Goal: Information Seeking & Learning: Learn about a topic

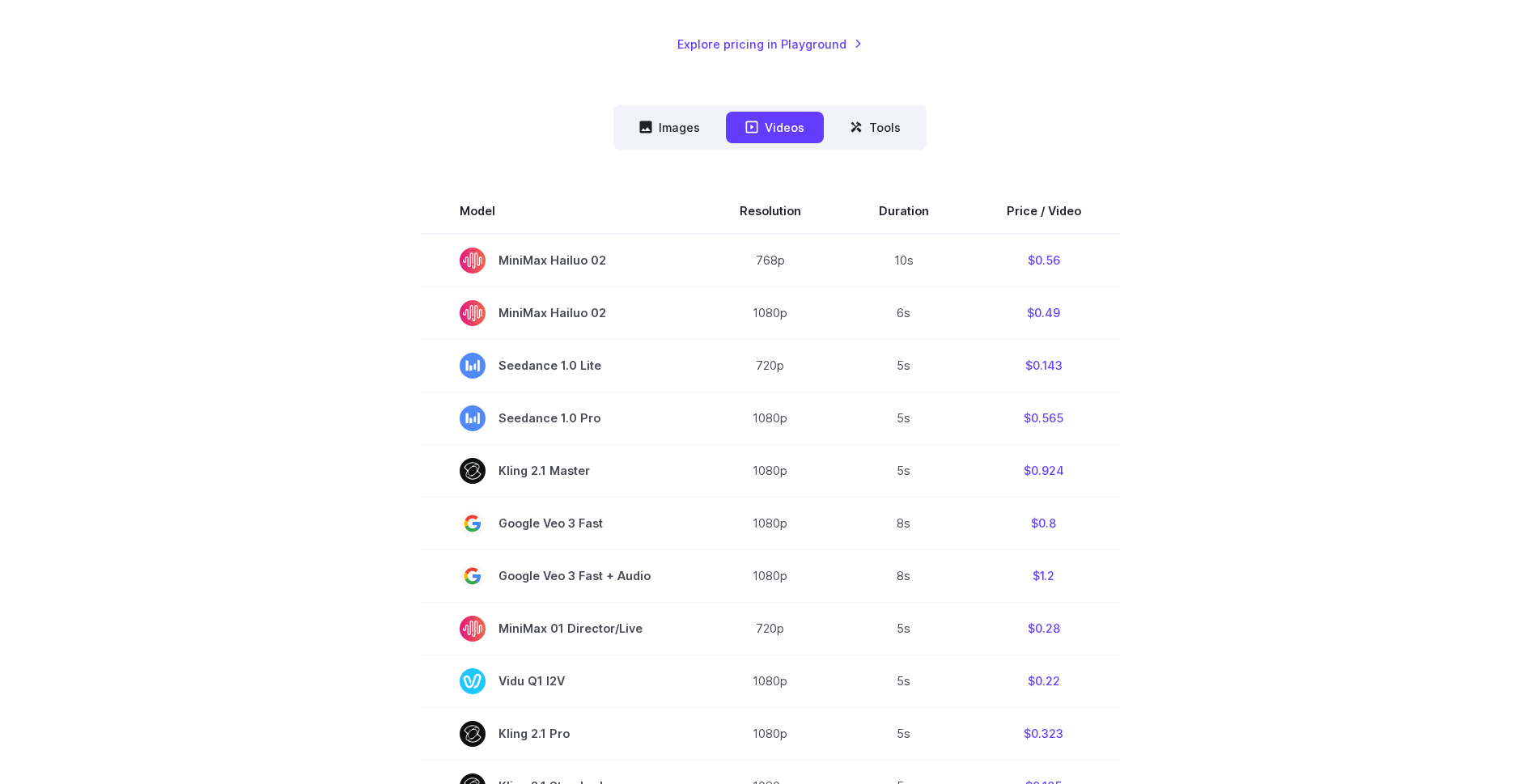
scroll to position [162, 0]
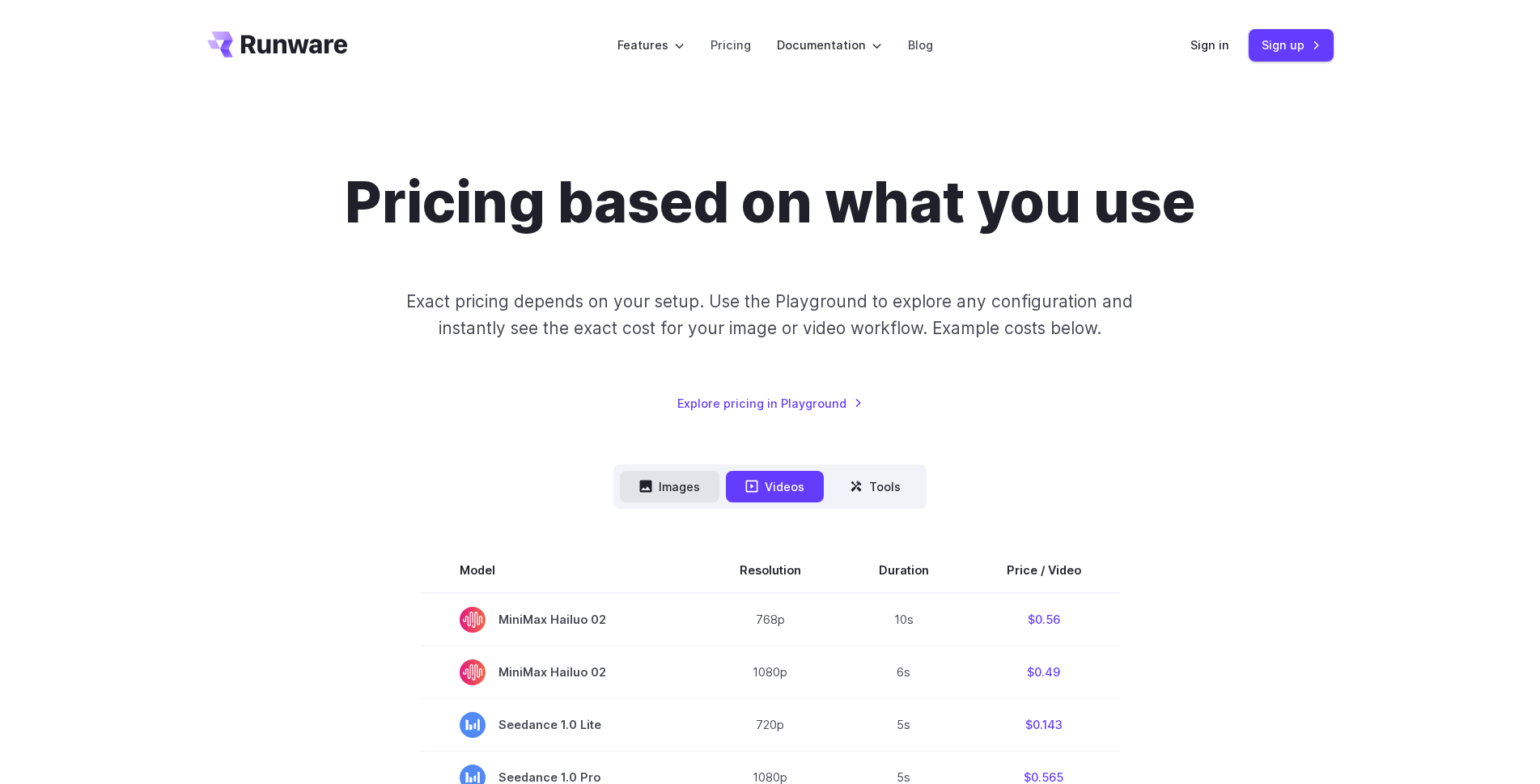
click at [677, 485] on button "Images" at bounding box center [669, 486] width 100 height 32
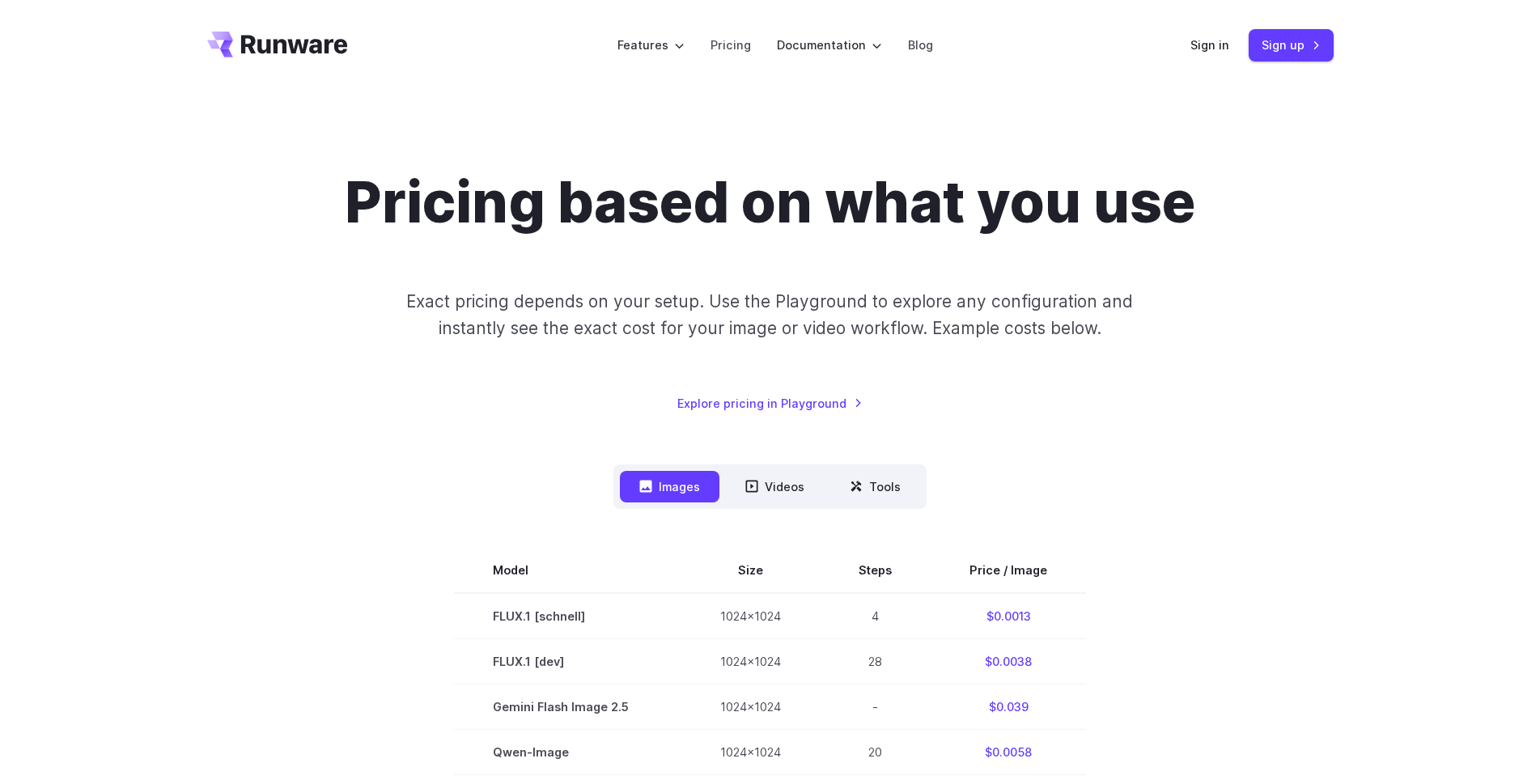
scroll to position [242, 0]
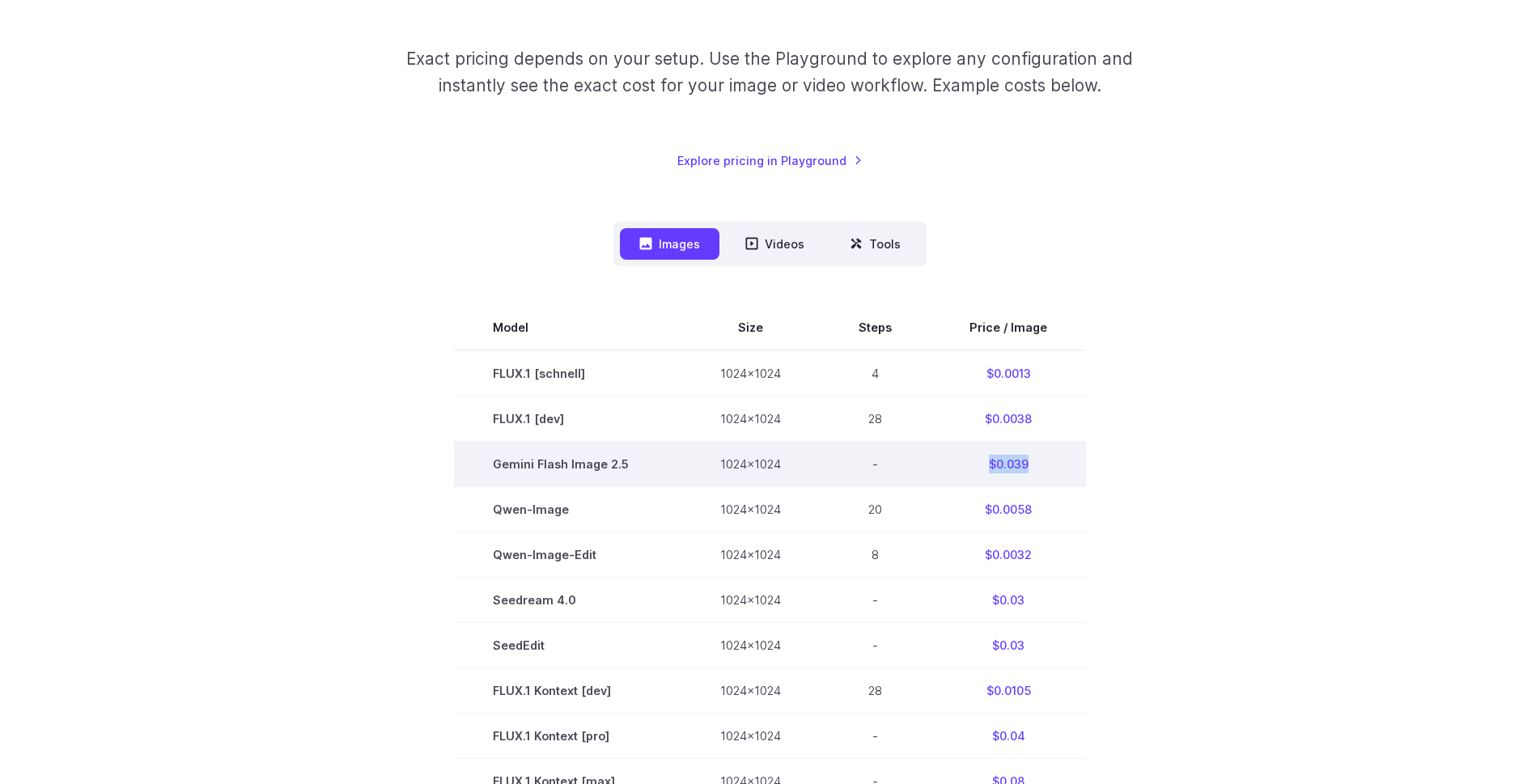
drag, startPoint x: 973, startPoint y: 464, endPoint x: 1064, endPoint y: 469, distance: 91.1
click at [1064, 469] on td "$0.039" at bounding box center [1007, 464] width 155 height 45
click at [1065, 469] on td "$0.039" at bounding box center [1007, 464] width 155 height 45
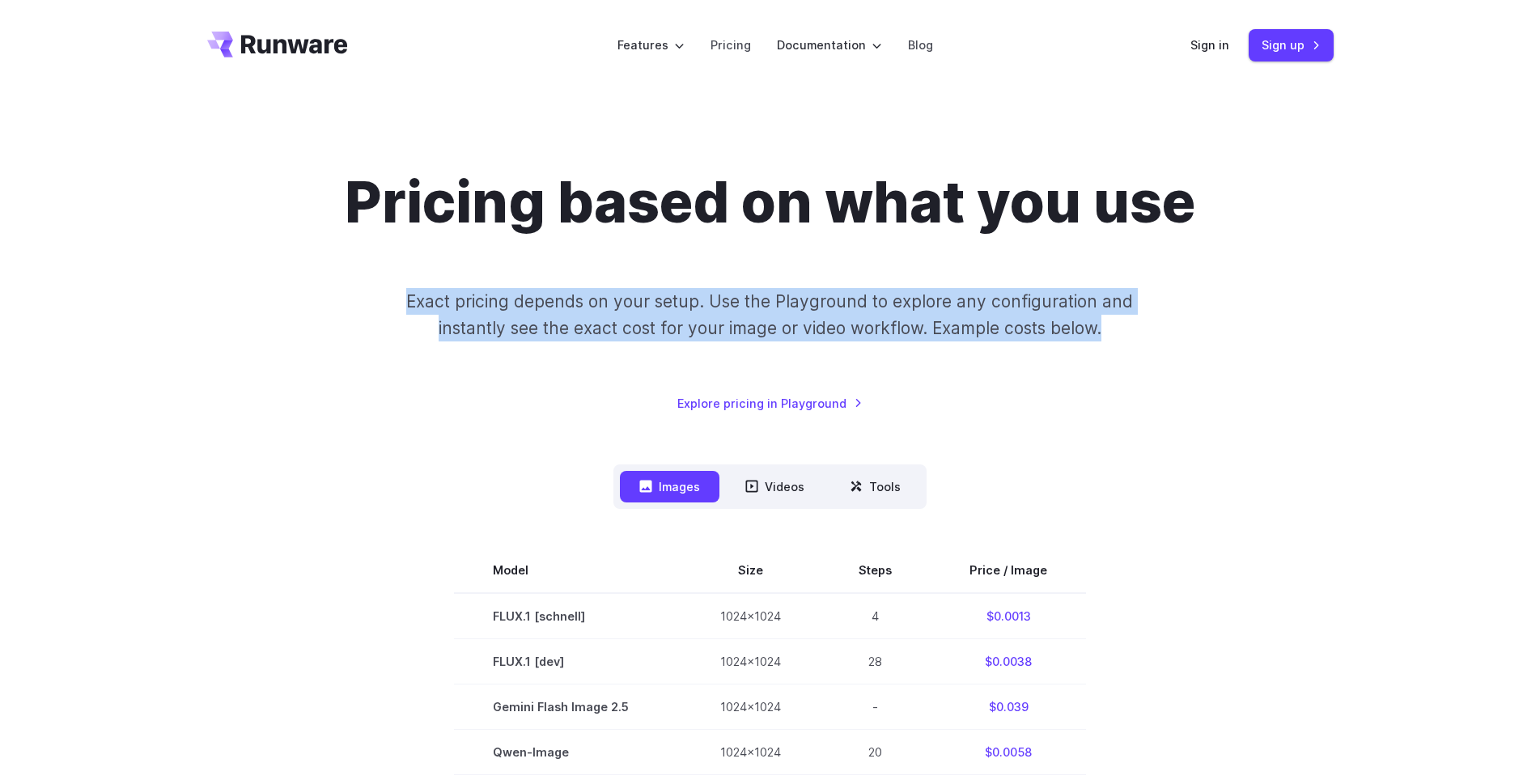
click at [1272, 345] on div "Pricing based on what you use Exact pricing depends on your setup. Use the Play…" at bounding box center [770, 290] width 1126 height 244
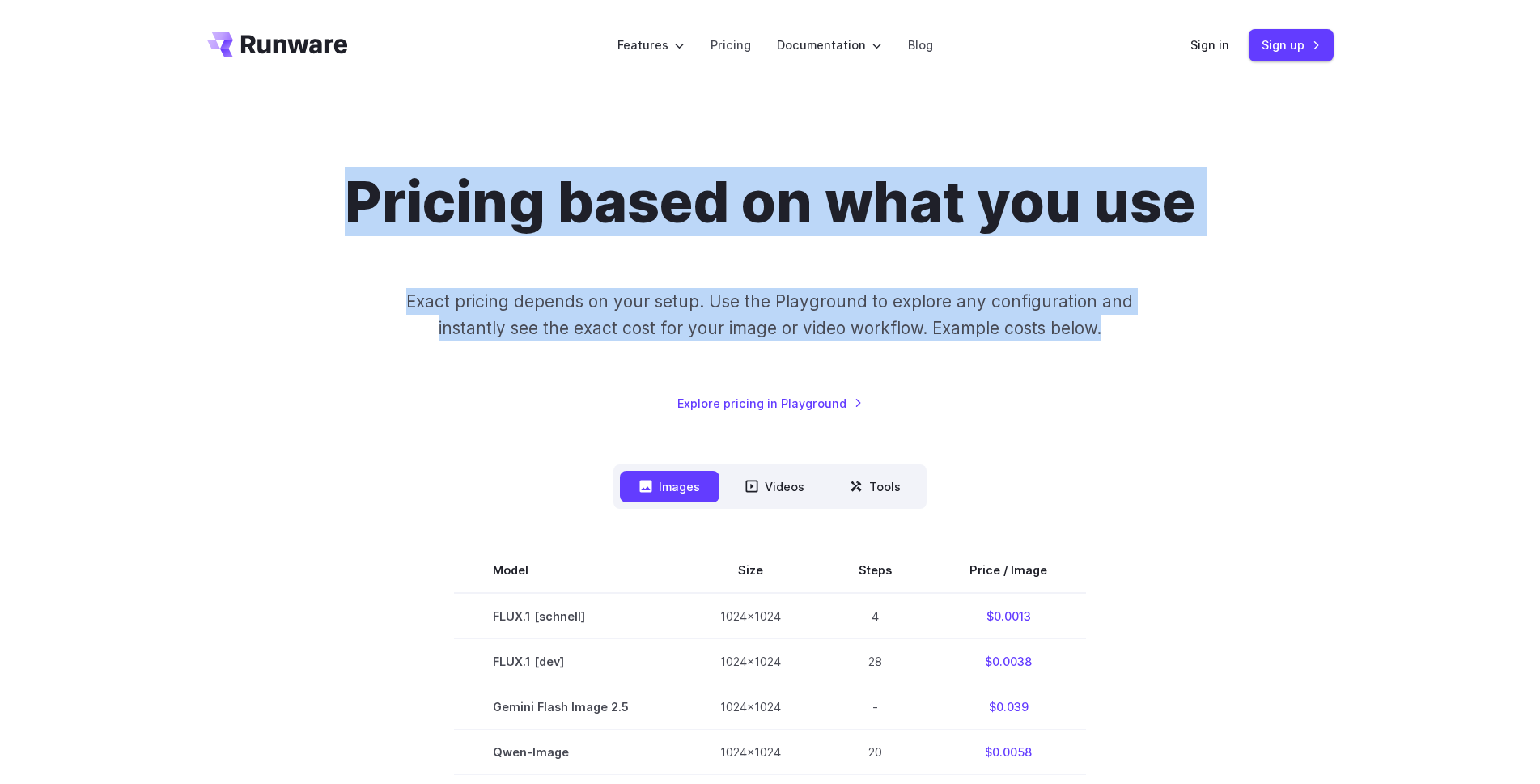
drag, startPoint x: 1262, startPoint y: 341, endPoint x: 351, endPoint y: 225, distance: 918.4
click at [351, 225] on div "Pricing based on what you use Exact pricing depends on your setup. Use the Play…" at bounding box center [770, 290] width 1126 height 244
click at [351, 225] on h1 "Pricing based on what you use" at bounding box center [770, 202] width 851 height 68
drag, startPoint x: 331, startPoint y: 209, endPoint x: 1159, endPoint y: 340, distance: 838.3
click at [1159, 340] on div "Pricing based on what you use Exact pricing depends on your setup. Use the Play…" at bounding box center [770, 290] width 1126 height 244
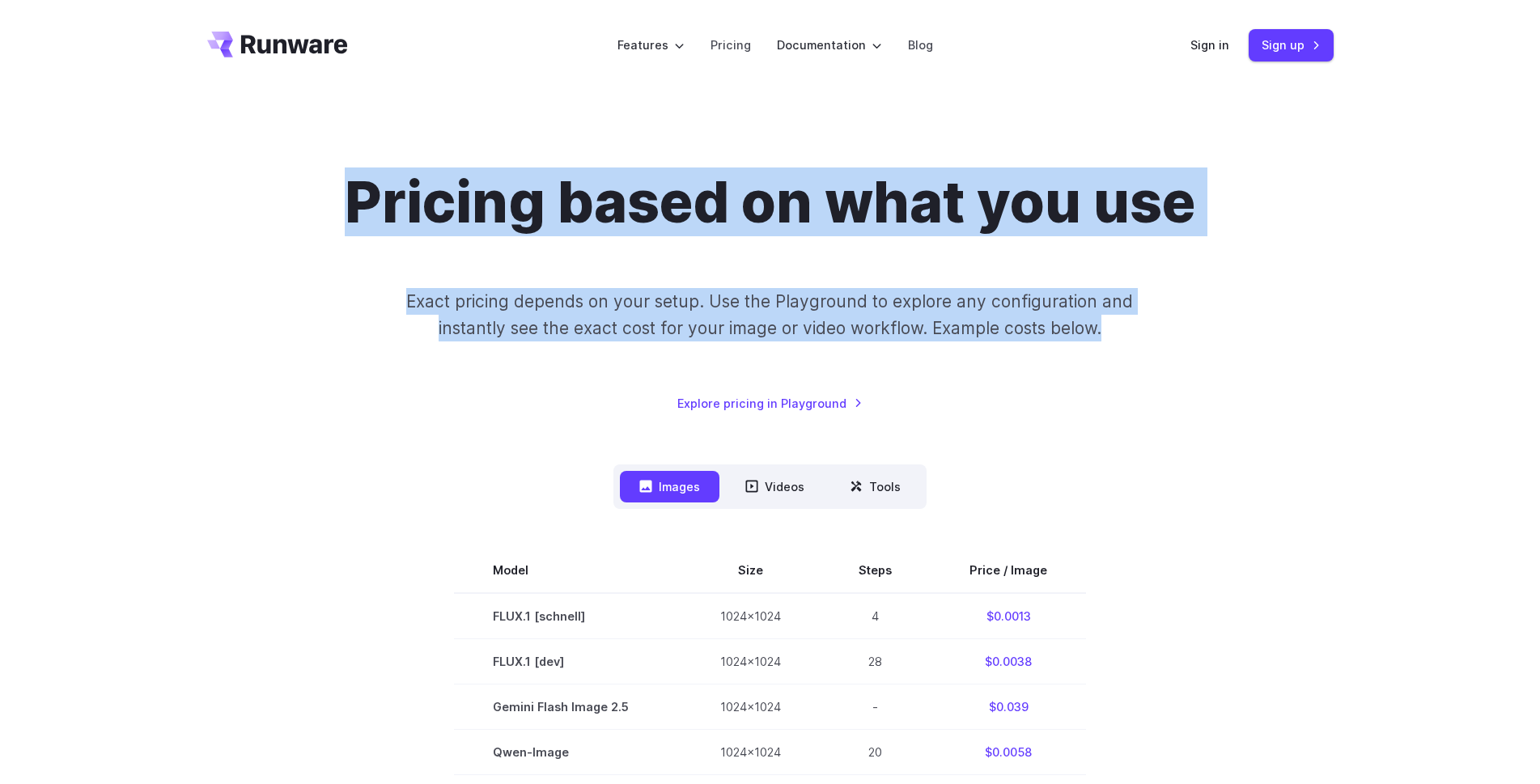
click at [1159, 340] on p "Exact pricing depends on your setup. Use the Playground to explore any configur…" at bounding box center [770, 314] width 788 height 55
drag, startPoint x: 1188, startPoint y: 338, endPoint x: 310, endPoint y: 211, distance: 887.1
click at [310, 211] on div "Pricing based on what you use Exact pricing depends on your setup. Use the Play…" at bounding box center [770, 290] width 1126 height 244
drag, startPoint x: 359, startPoint y: 211, endPoint x: 1178, endPoint y: 331, distance: 827.7
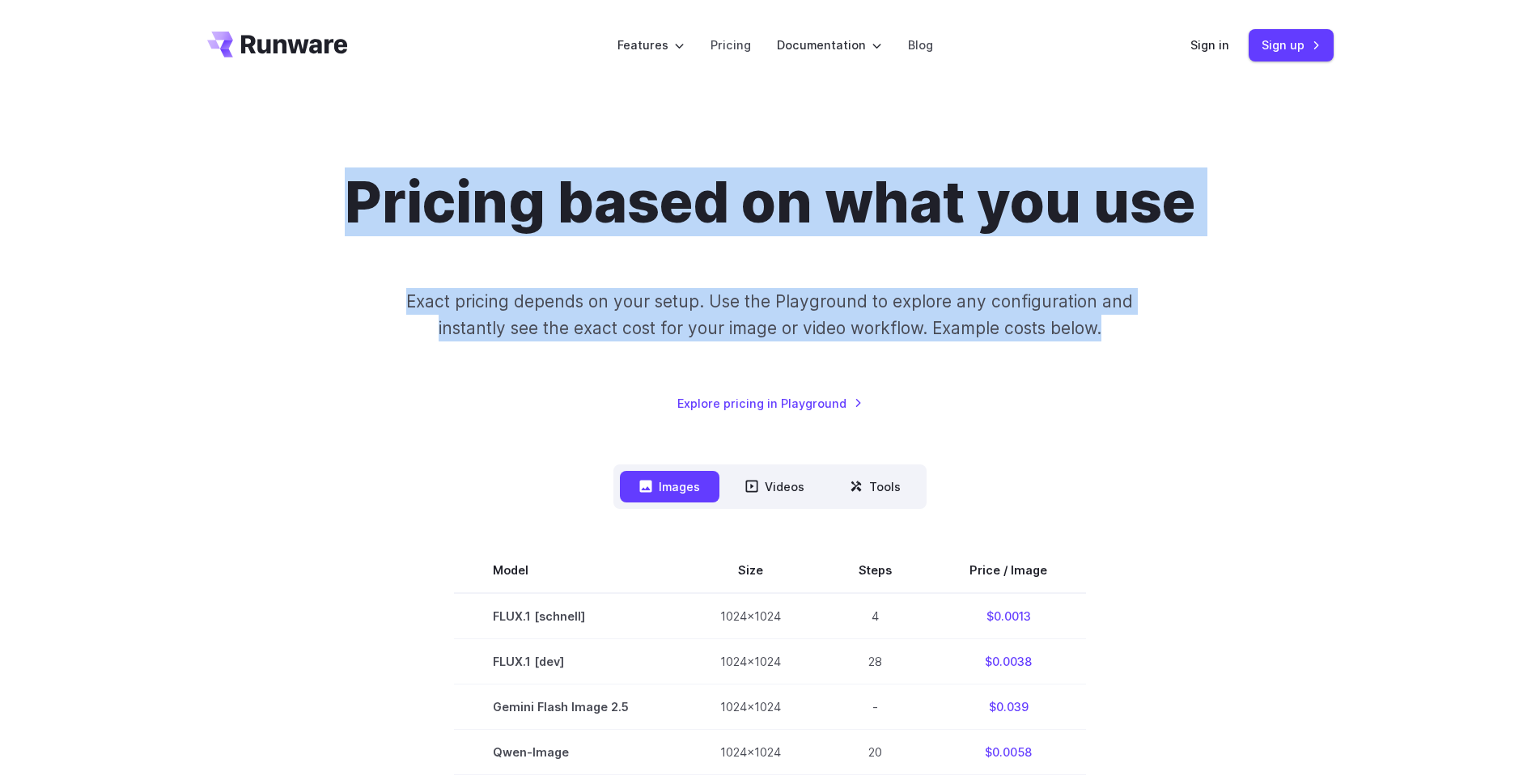
click at [1178, 331] on div "Pricing based on what you use Exact pricing depends on your setup. Use the Play…" at bounding box center [770, 290] width 1126 height 244
drag, startPoint x: 1183, startPoint y: 330, endPoint x: 341, endPoint y: 217, distance: 849.5
click at [341, 217] on div "Pricing based on what you use Exact pricing depends on your setup. Use the Play…" at bounding box center [770, 290] width 1126 height 244
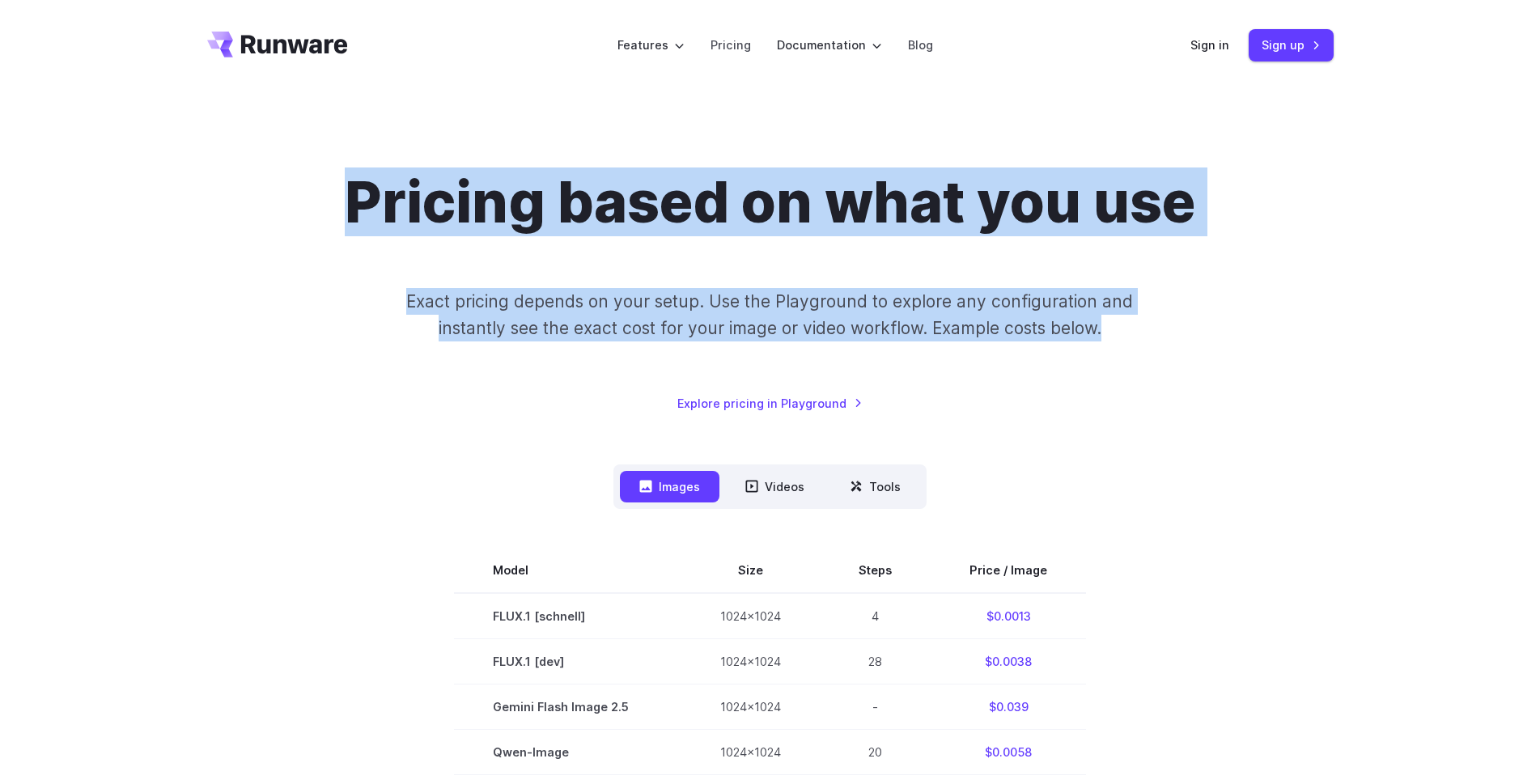
drag, startPoint x: 320, startPoint y: 200, endPoint x: 1110, endPoint y: 323, distance: 799.5
click at [1110, 323] on div "Pricing based on what you use Exact pricing depends on your setup. Use the Play…" at bounding box center [770, 290] width 1126 height 244
click at [1110, 323] on p "Exact pricing depends on your setup. Use the Playground to explore any configur…" at bounding box center [770, 314] width 788 height 55
drag, startPoint x: 1167, startPoint y: 327, endPoint x: 320, endPoint y: 200, distance: 856.5
click at [320, 200] on div "Pricing based on what you use Exact pricing depends on your setup. Use the Play…" at bounding box center [770, 290] width 1126 height 244
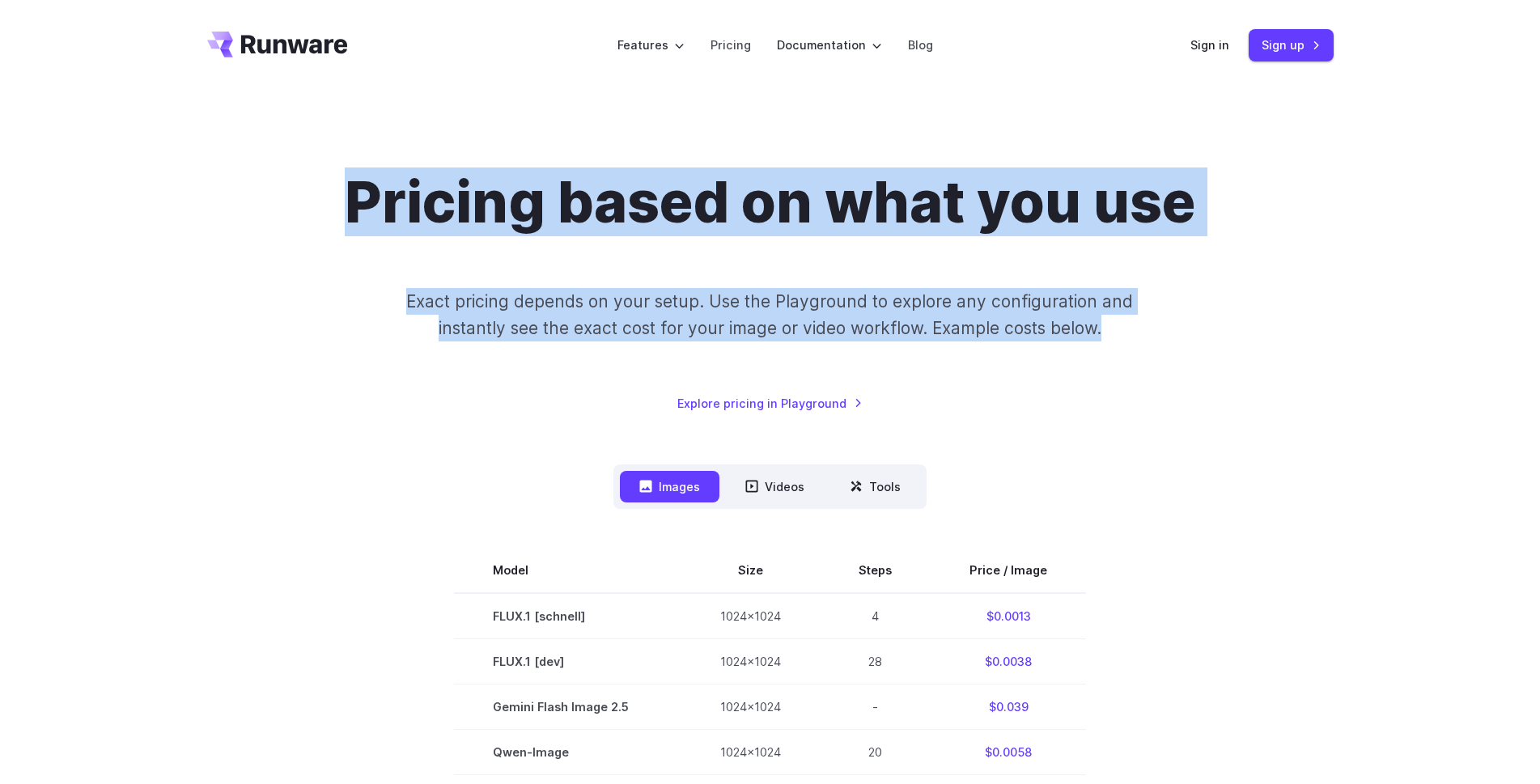
click at [320, 200] on div "Pricing based on what you use Exact pricing depends on your setup. Use the Play…" at bounding box center [770, 290] width 1126 height 244
drag, startPoint x: 294, startPoint y: 195, endPoint x: 1245, endPoint y: 331, distance: 960.7
click at [1245, 331] on div "Pricing based on what you use Exact pricing depends on your setup. Use the Play…" at bounding box center [770, 290] width 1126 height 244
drag, startPoint x: 1245, startPoint y: 331, endPoint x: 338, endPoint y: 212, distance: 914.8
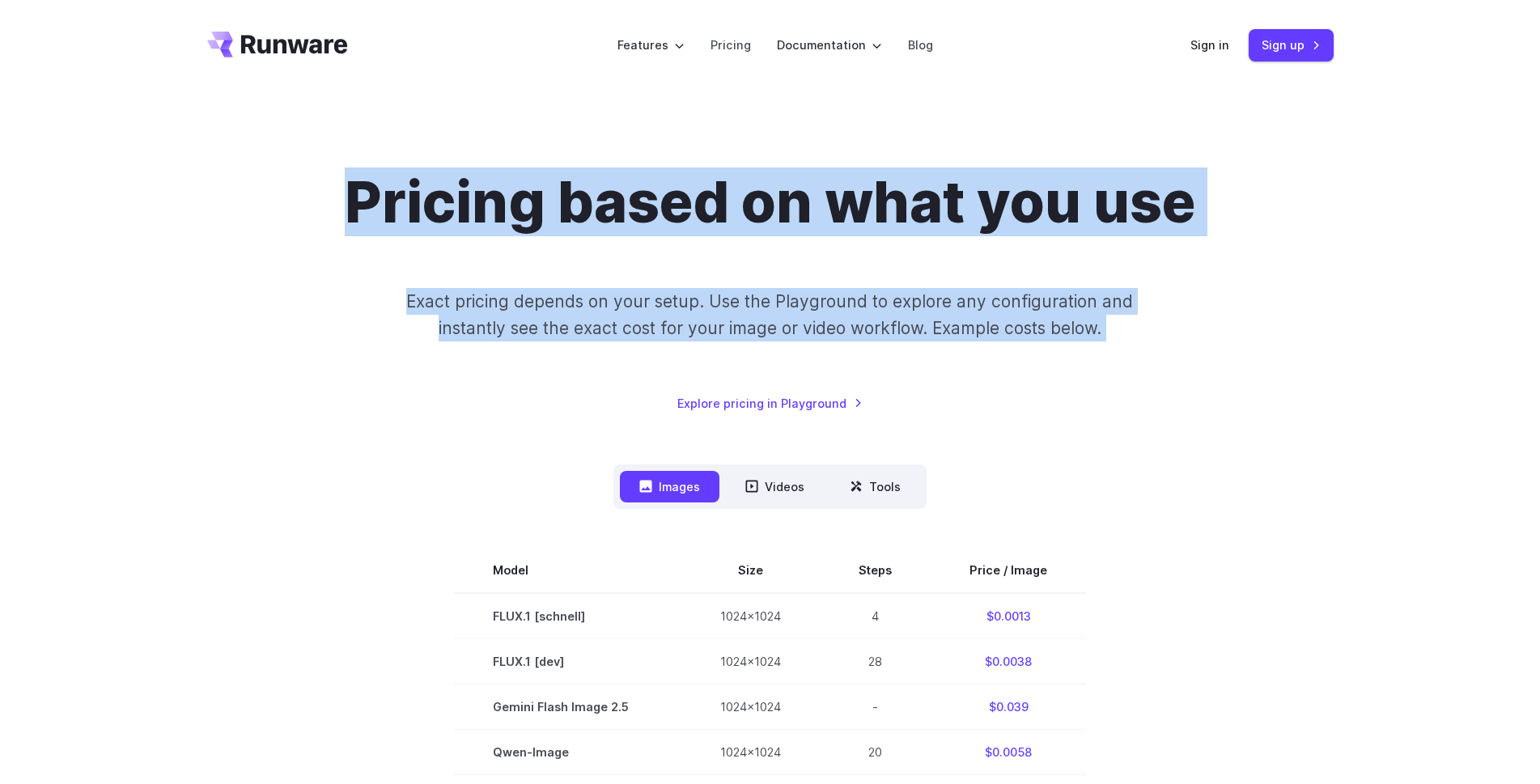
click at [338, 212] on div "Pricing based on what you use Exact pricing depends on your setup. Use the Play…" at bounding box center [770, 290] width 1126 height 244
drag, startPoint x: 325, startPoint y: 198, endPoint x: 1153, endPoint y: 319, distance: 836.8
click at [1153, 319] on div "Pricing based on what you use Exact pricing depends on your setup. Use the Play…" at bounding box center [770, 290] width 1126 height 244
click at [1153, 319] on p "Exact pricing depends on your setup. Use the Playground to explore any configur…" at bounding box center [770, 314] width 788 height 55
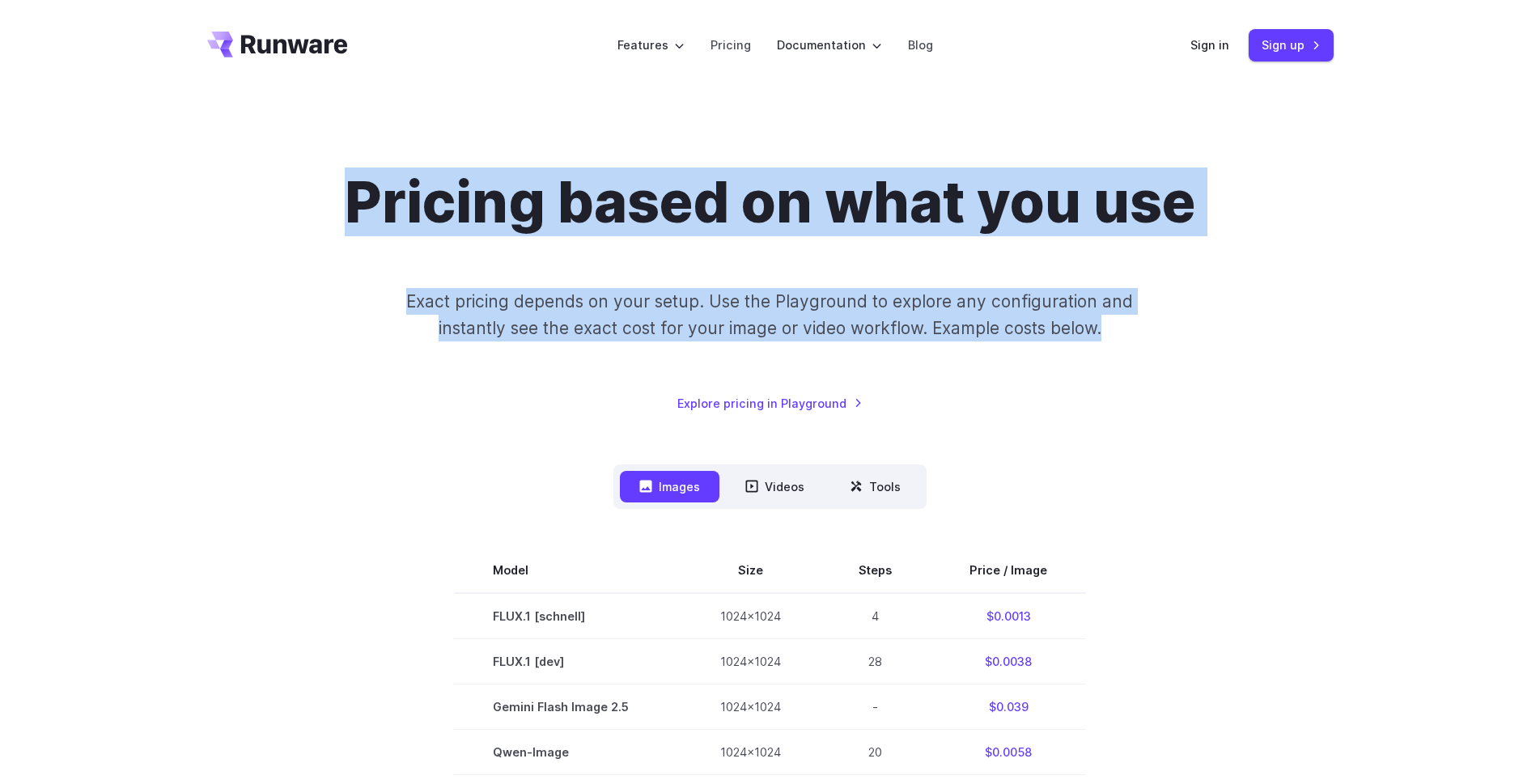
drag, startPoint x: 1175, startPoint y: 321, endPoint x: 322, endPoint y: 203, distance: 861.1
click at [322, 203] on div "Pricing based on what you use Exact pricing depends on your setup. Use the Play…" at bounding box center [770, 290] width 1126 height 244
drag, startPoint x: 310, startPoint y: 197, endPoint x: 1137, endPoint y: 325, distance: 836.8
click at [1137, 325] on div "Pricing based on what you use Exact pricing depends on your setup. Use the Play…" at bounding box center [770, 290] width 1126 height 244
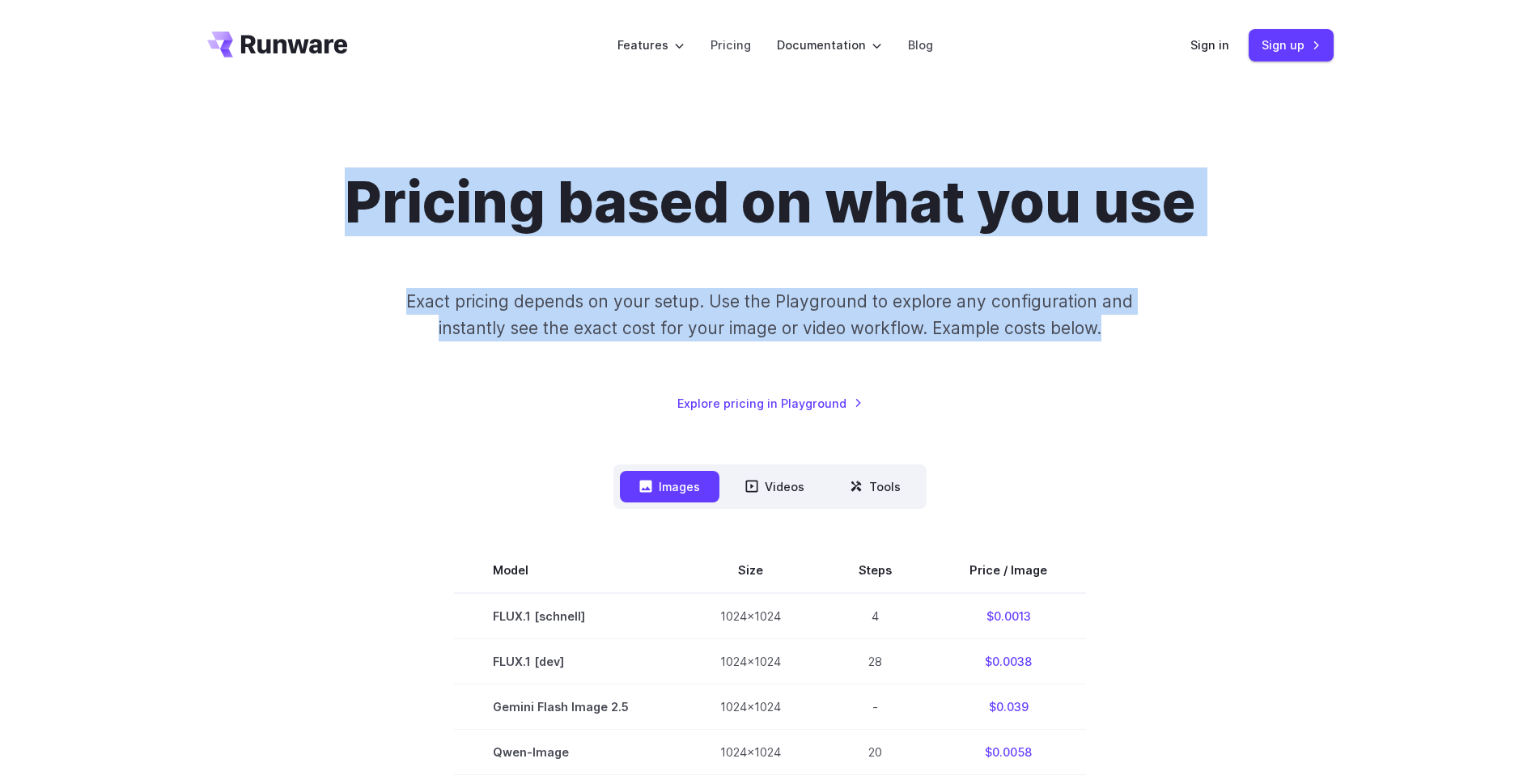
click at [1137, 325] on p "Exact pricing depends on your setup. Use the Playground to explore any configur…" at bounding box center [770, 314] width 788 height 55
